Goal: Transaction & Acquisition: Purchase product/service

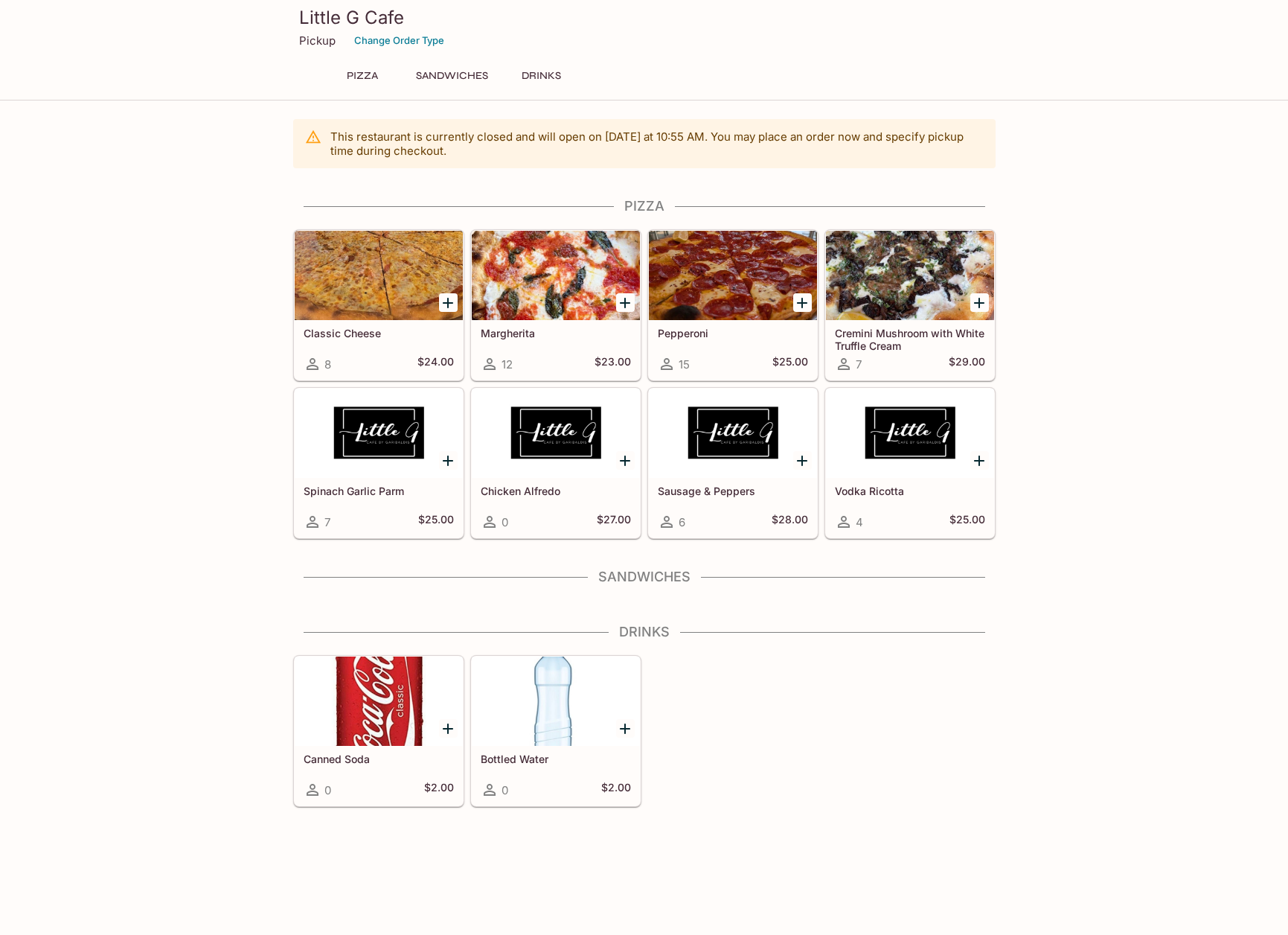
click at [471, 64] on div "Little G Cafe Pickup Change Order Type Pizza Sandwiches Drinks" at bounding box center [644, 47] width 714 height 95
click at [459, 78] on button "Sandwiches" at bounding box center [452, 76] width 89 height 21
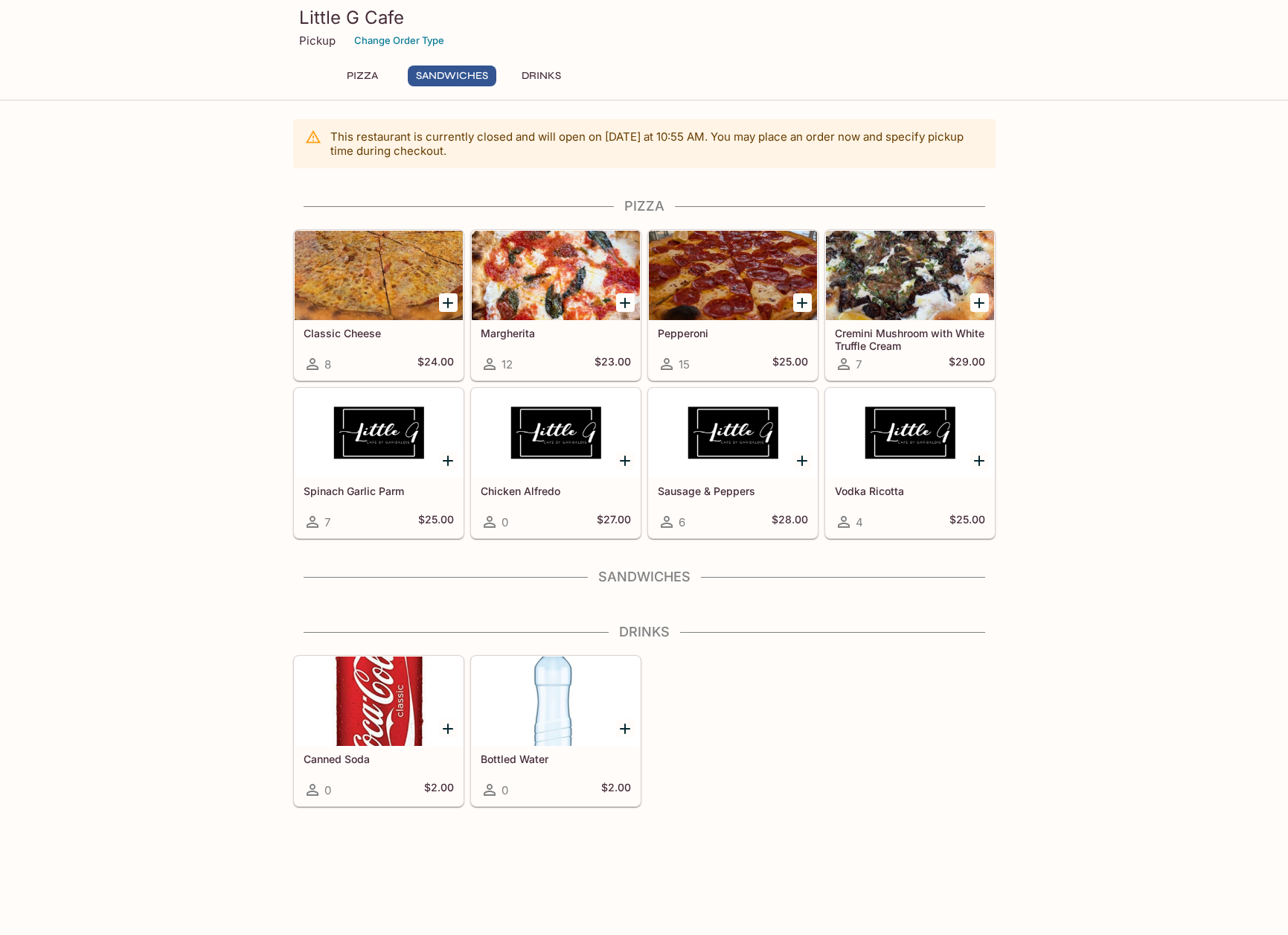
click at [367, 79] on button "Pizza" at bounding box center [362, 76] width 67 height 21
click at [427, 69] on button "Sandwiches" at bounding box center [452, 76] width 89 height 21
click at [532, 77] on button "Drinks" at bounding box center [542, 76] width 67 height 21
click at [438, 87] on div "Pizza Sandwiches Drinks" at bounding box center [644, 81] width 643 height 30
click at [454, 79] on button "Sandwiches" at bounding box center [452, 76] width 89 height 21
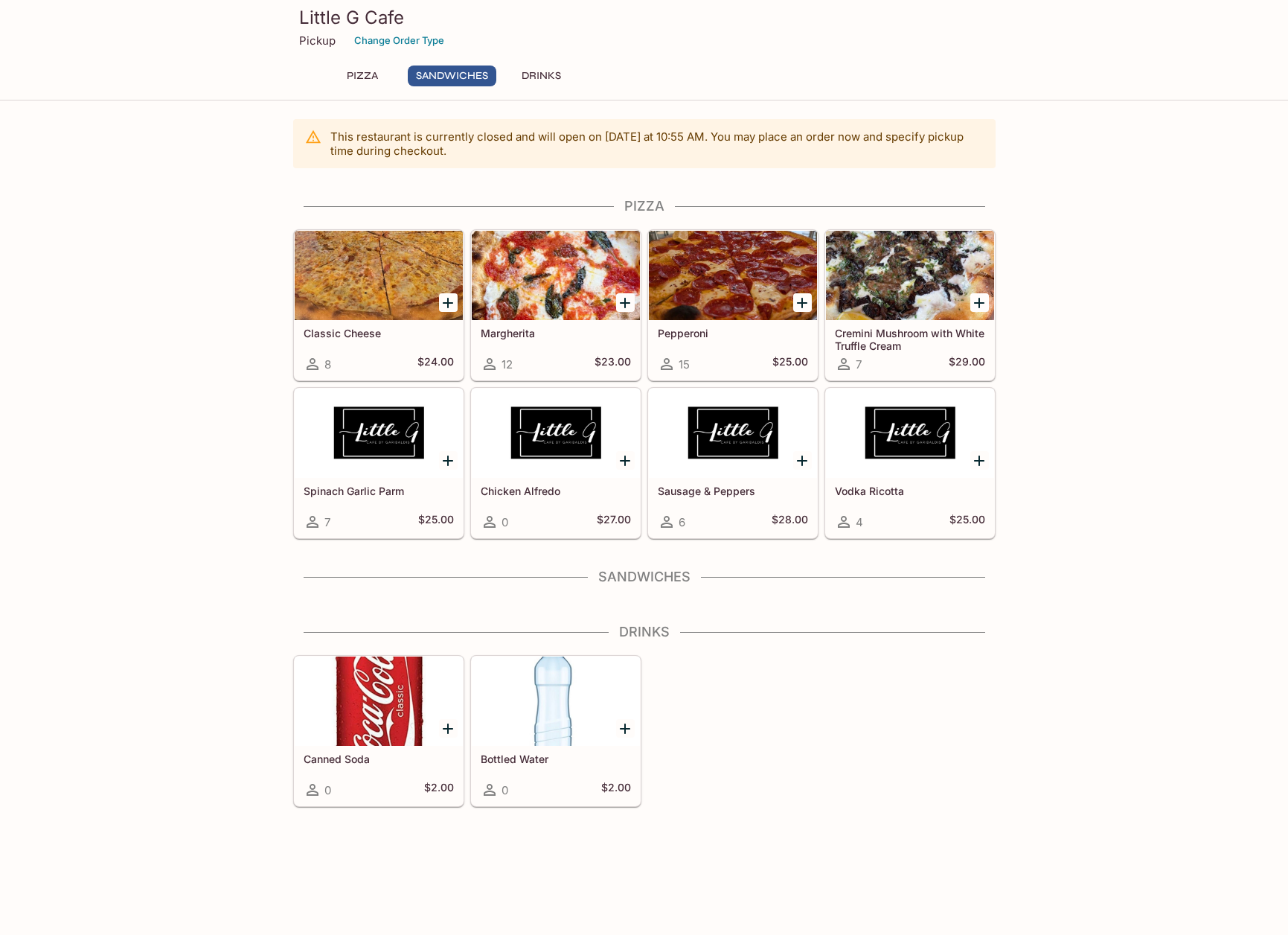
click at [650, 576] on h4 "Sandwiches" at bounding box center [644, 577] width 702 height 17
click at [82, 328] on div "This restaurant is currently closed and will open [DATE] at 10:55 AM . You may …" at bounding box center [644, 463] width 1288 height 687
